Goal: Information Seeking & Learning: Learn about a topic

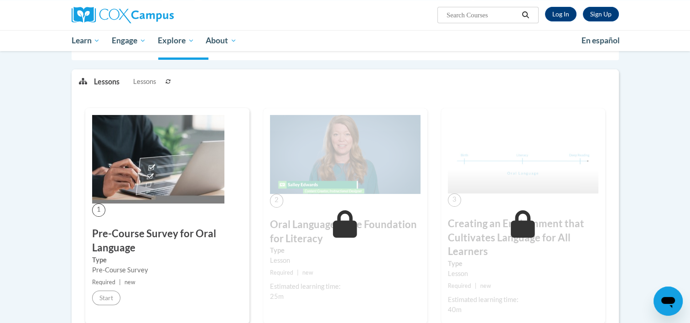
scroll to position [210, 0]
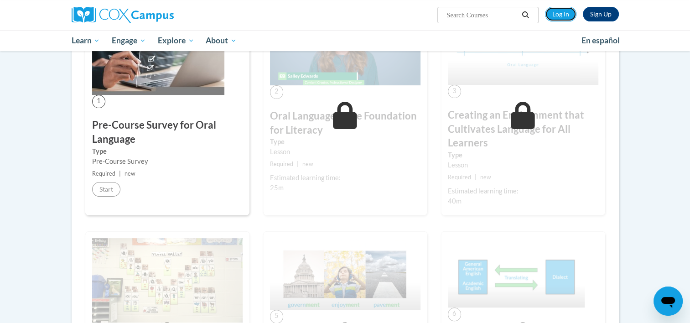
click at [559, 12] on link "Log In" at bounding box center [560, 14] width 31 height 15
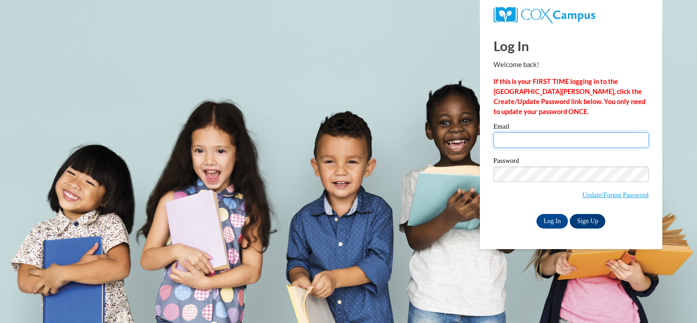
click at [516, 138] on input "Email" at bounding box center [570, 140] width 155 height 16
type input "cmjones6@butler.edu"
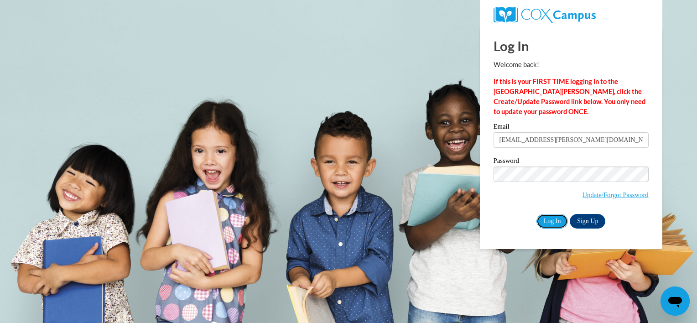
click at [542, 224] on input "Log In" at bounding box center [552, 221] width 32 height 15
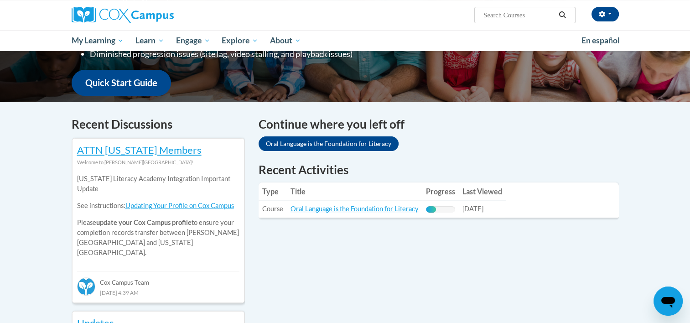
scroll to position [219, 0]
click at [369, 210] on link "Oral Language is the Foundation for Literacy" at bounding box center [354, 208] width 128 height 8
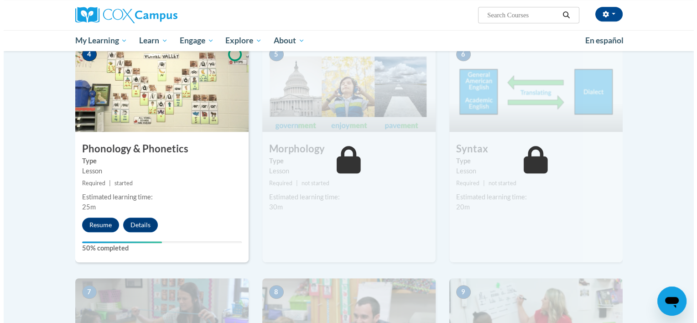
scroll to position [463, 0]
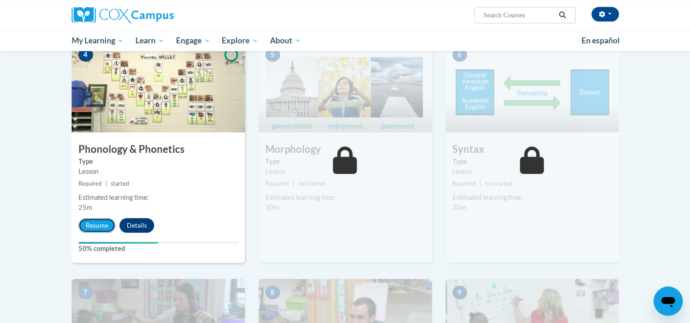
click at [99, 224] on button "Resume" at bounding box center [96, 225] width 37 height 15
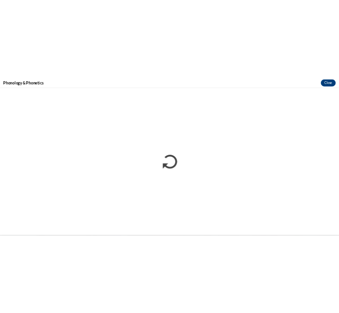
scroll to position [0, 0]
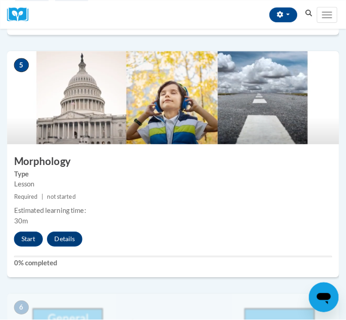
scroll to position [1140, 0]
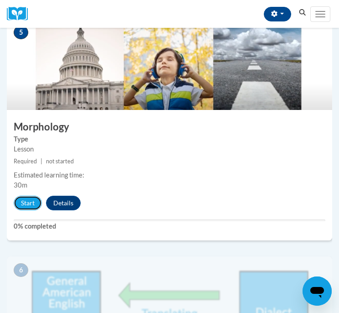
click at [26, 200] on button "Start" at bounding box center [28, 203] width 28 height 15
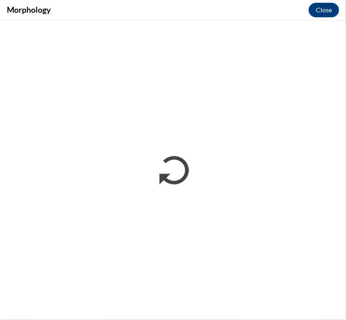
scroll to position [0, 0]
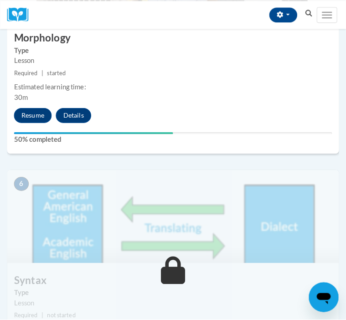
scroll to position [1223, 0]
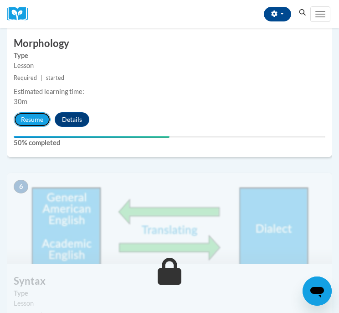
click at [31, 117] on button "Resume" at bounding box center [32, 119] width 37 height 15
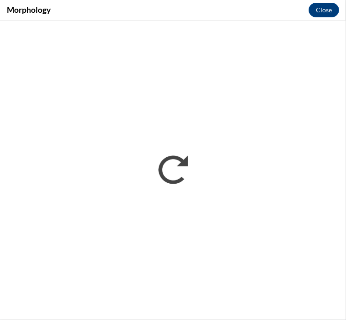
scroll to position [0, 0]
